Goal: Find specific page/section: Find specific page/section

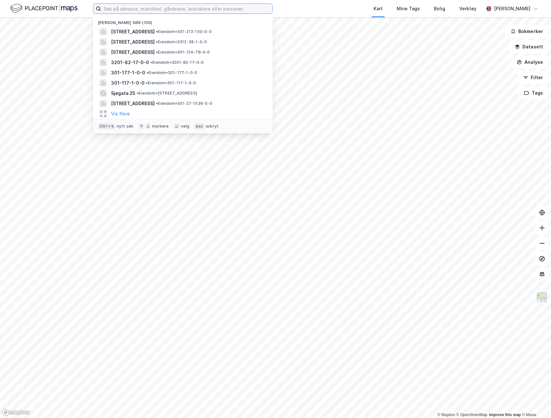
click at [248, 10] on input at bounding box center [186, 9] width 171 height 10
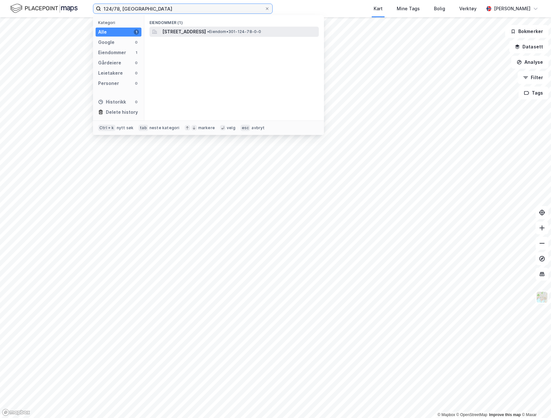
type input "124/78, [GEOGRAPHIC_DATA]"
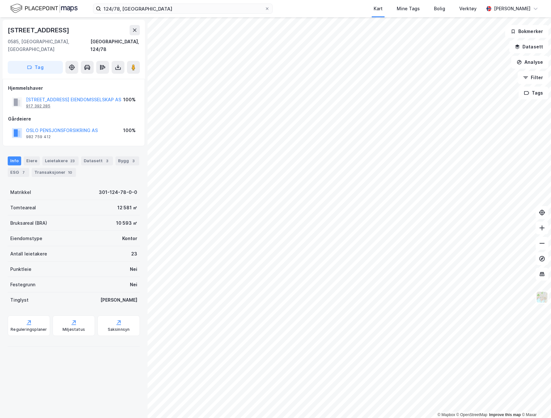
click at [46, 104] on div "917 392 285" at bounding box center [38, 106] width 24 height 5
drag, startPoint x: 139, startPoint y: 1, endPoint x: 133, endPoint y: 1, distance: 5.4
